Goal: Task Accomplishment & Management: Complete application form

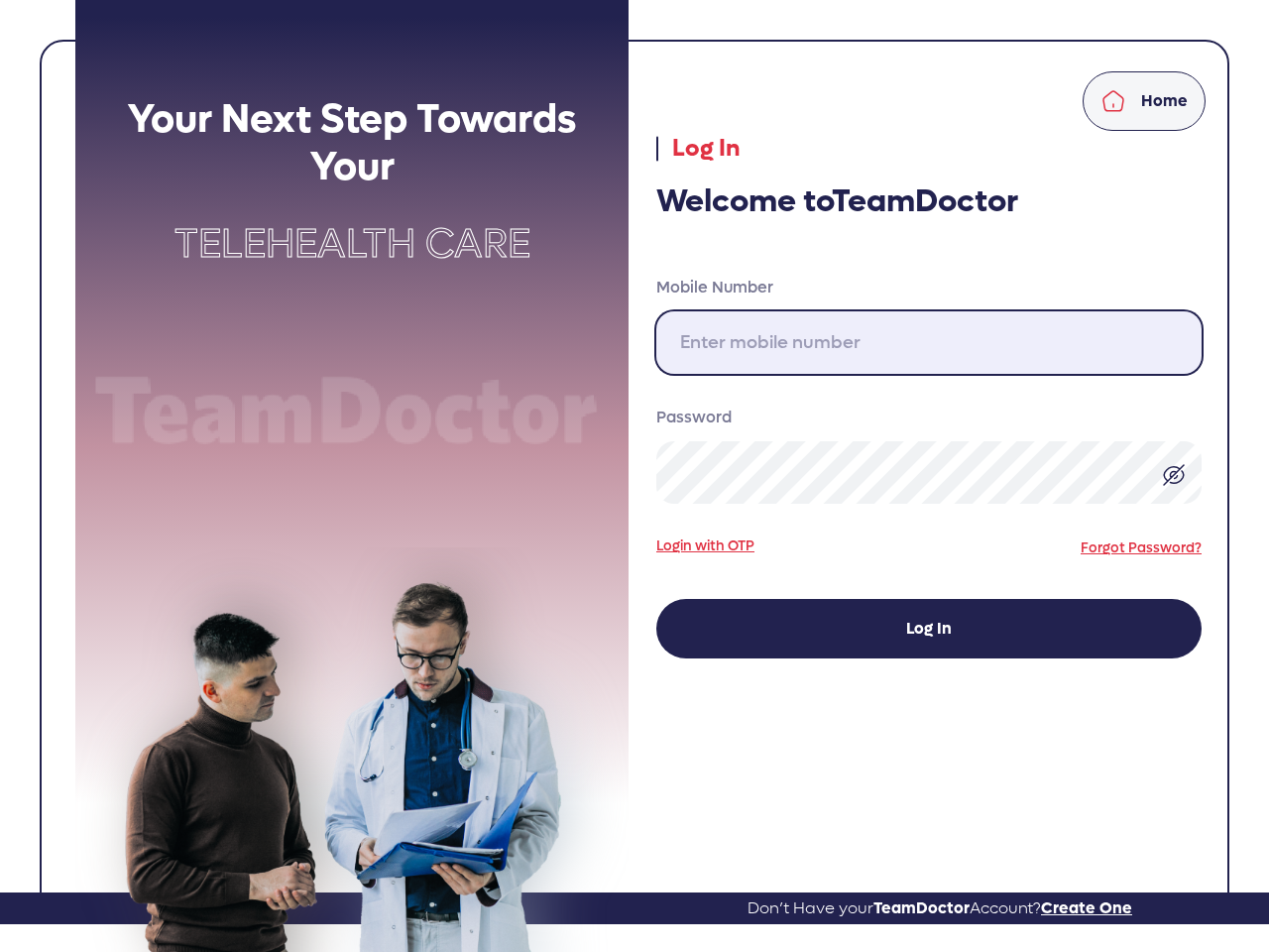
click at [929, 342] on input "Mobile Number" at bounding box center [929, 342] width 546 height 63
click at [1174, 474] on img at bounding box center [1174, 475] width 24 height 24
